Goal: Ask a question

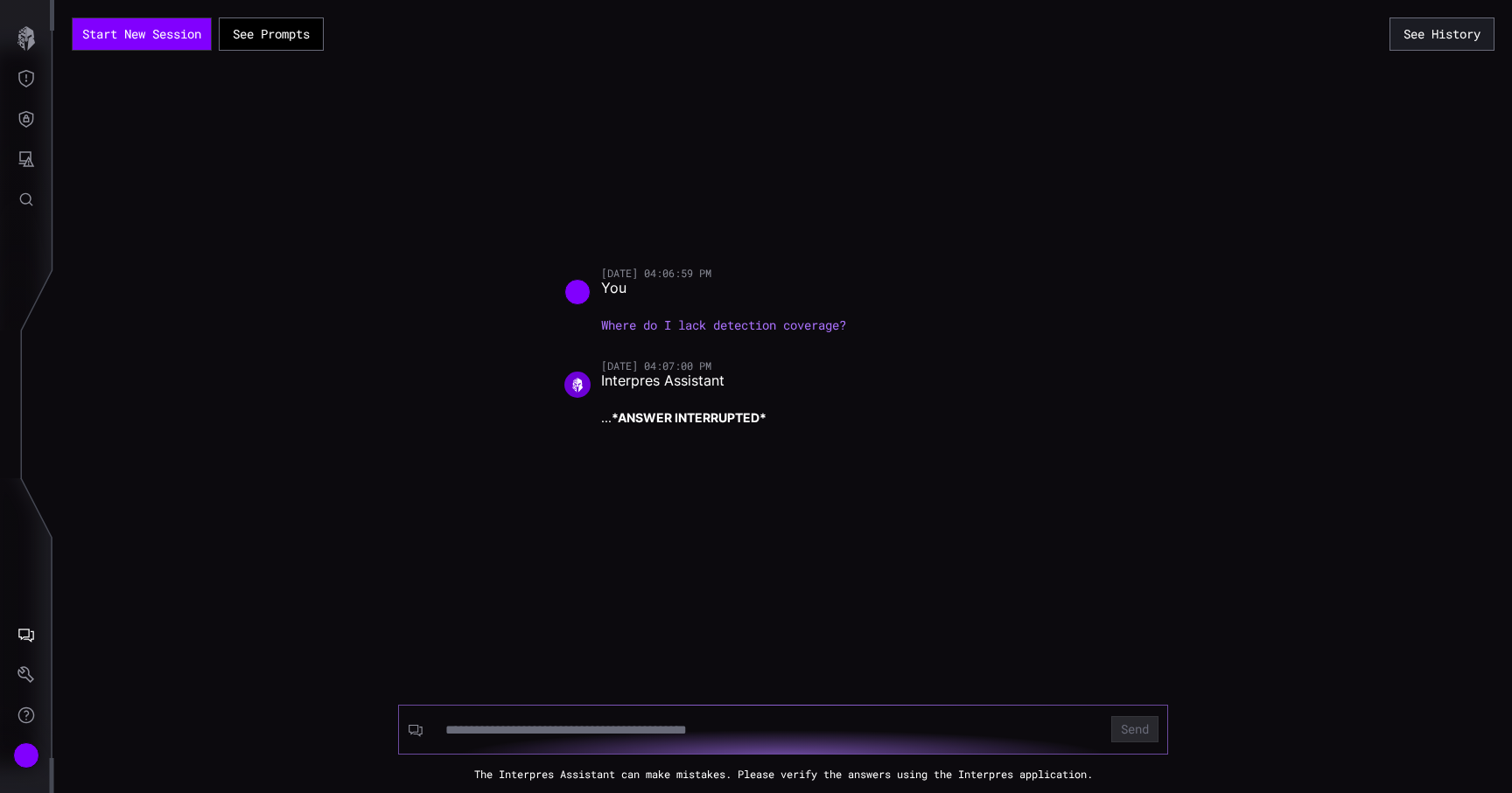
click at [544, 722] on input at bounding box center [767, 731] width 644 height 17
type input "*"
click at [1111, 716] on button "Send" at bounding box center [1134, 729] width 47 height 26
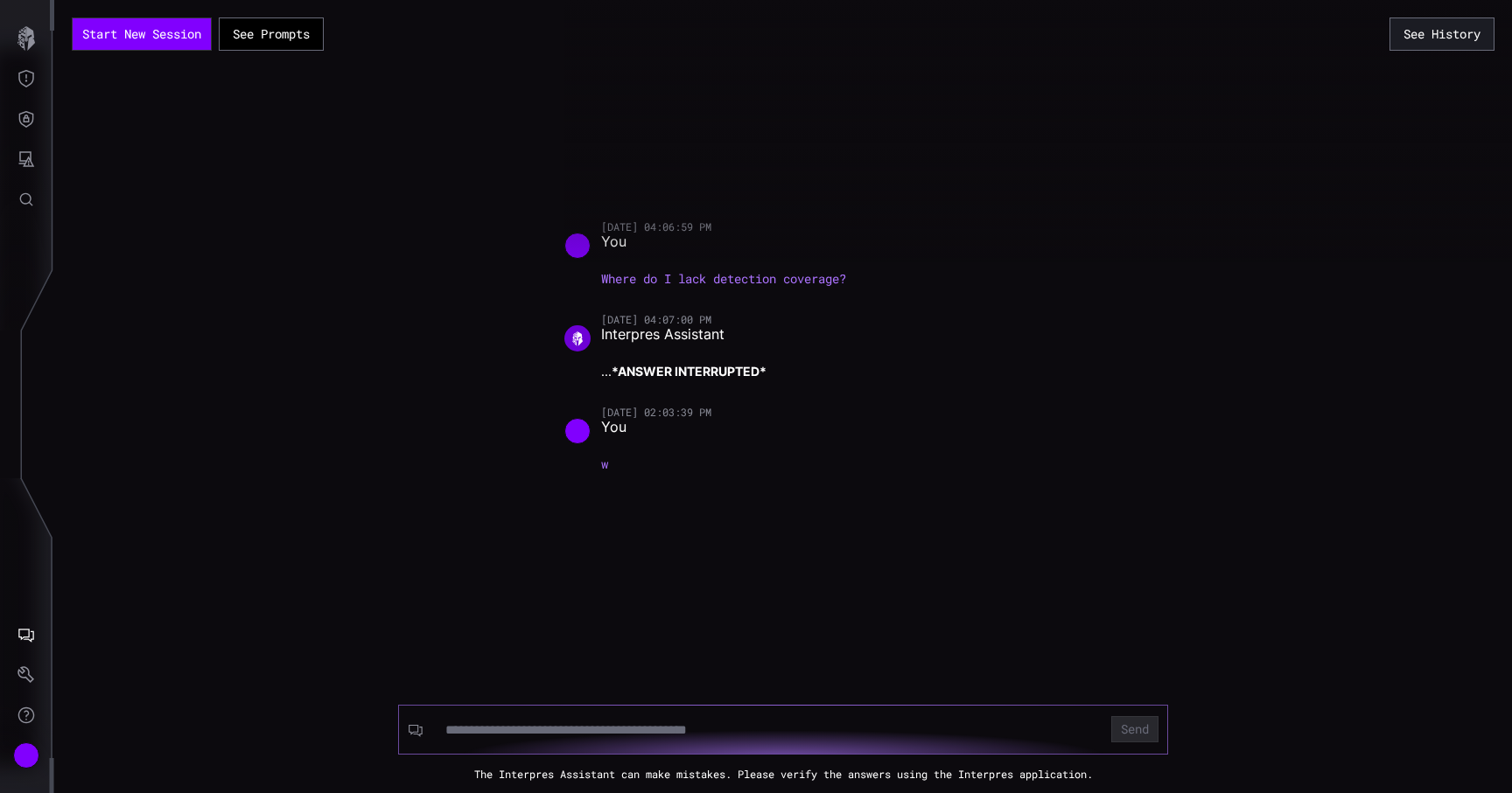
click at [544, 722] on input at bounding box center [767, 731] width 644 height 17
